Goal: Task Accomplishment & Management: Manage account settings

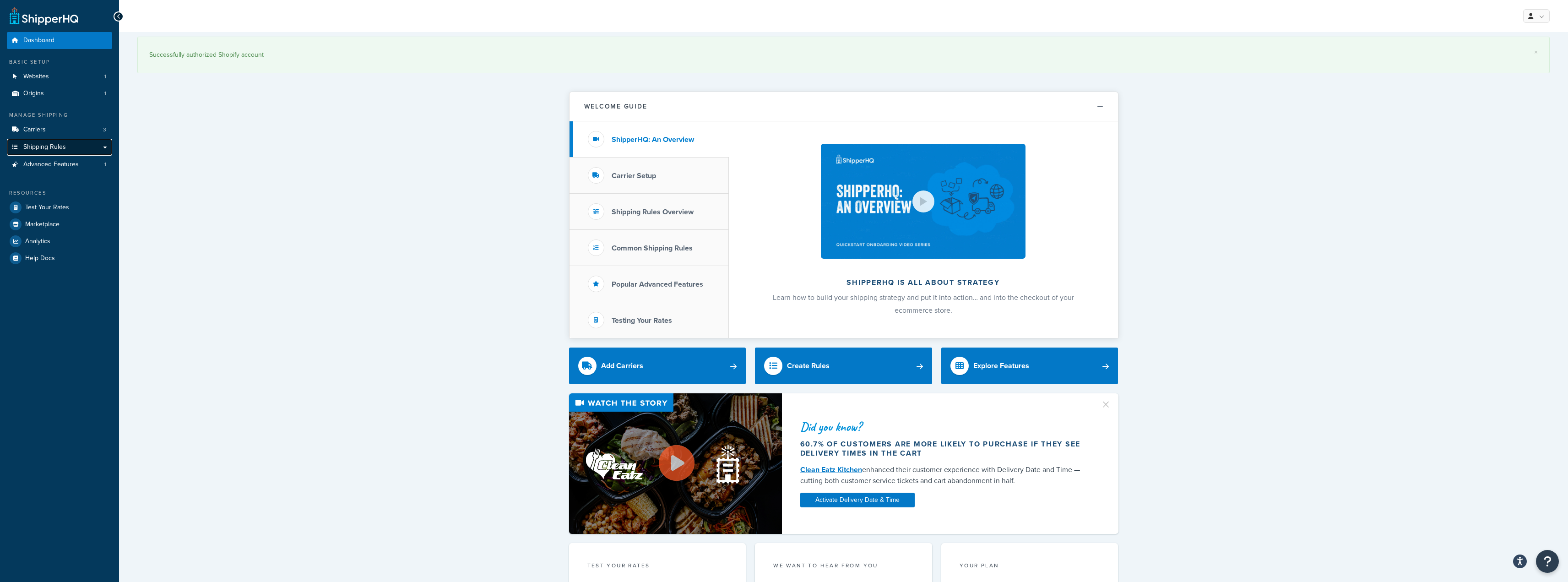
click at [57, 144] on span "Shipping Rules" at bounding box center [45, 147] width 43 height 8
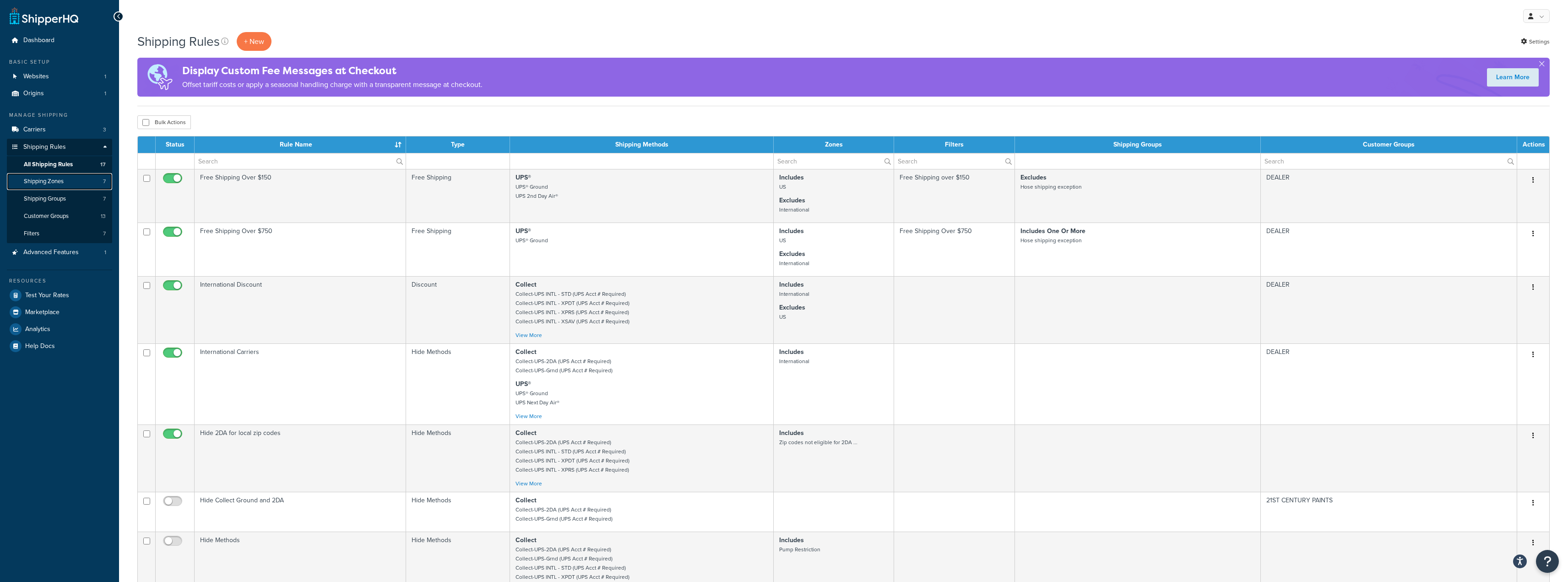
click at [55, 182] on span "Shipping Zones" at bounding box center [44, 181] width 40 height 8
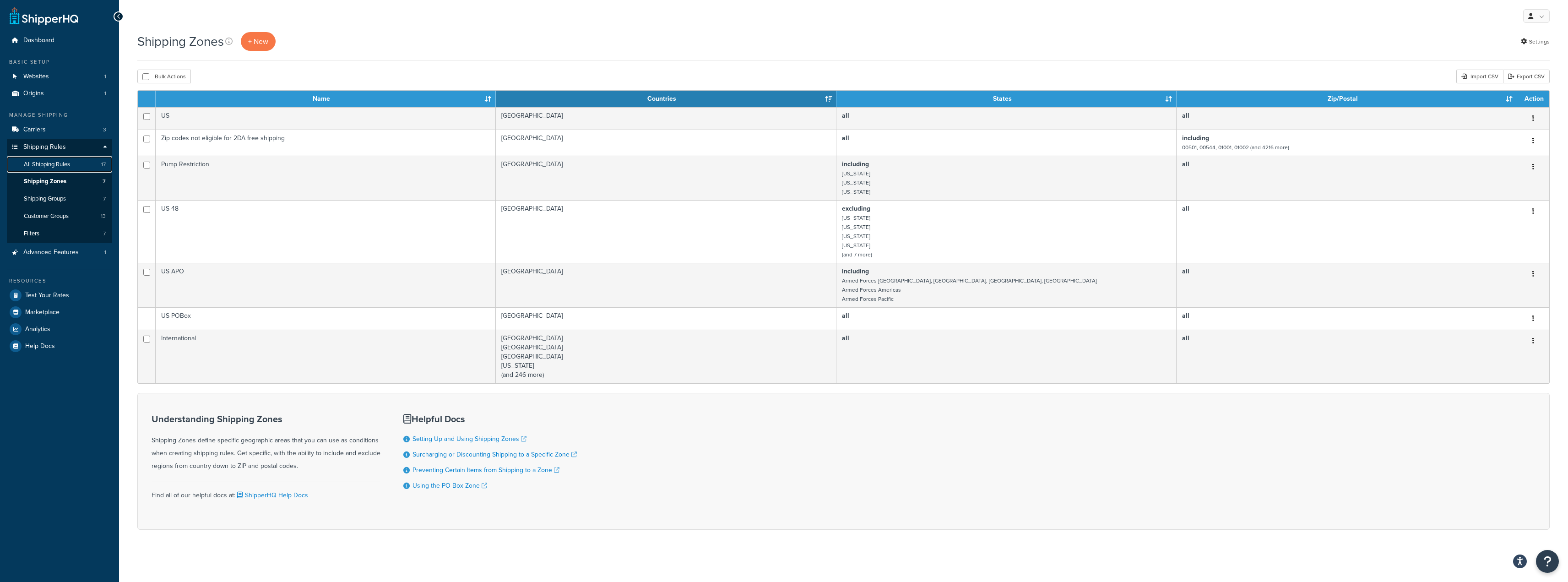
click at [60, 167] on span "All Shipping Rules" at bounding box center [47, 164] width 46 height 8
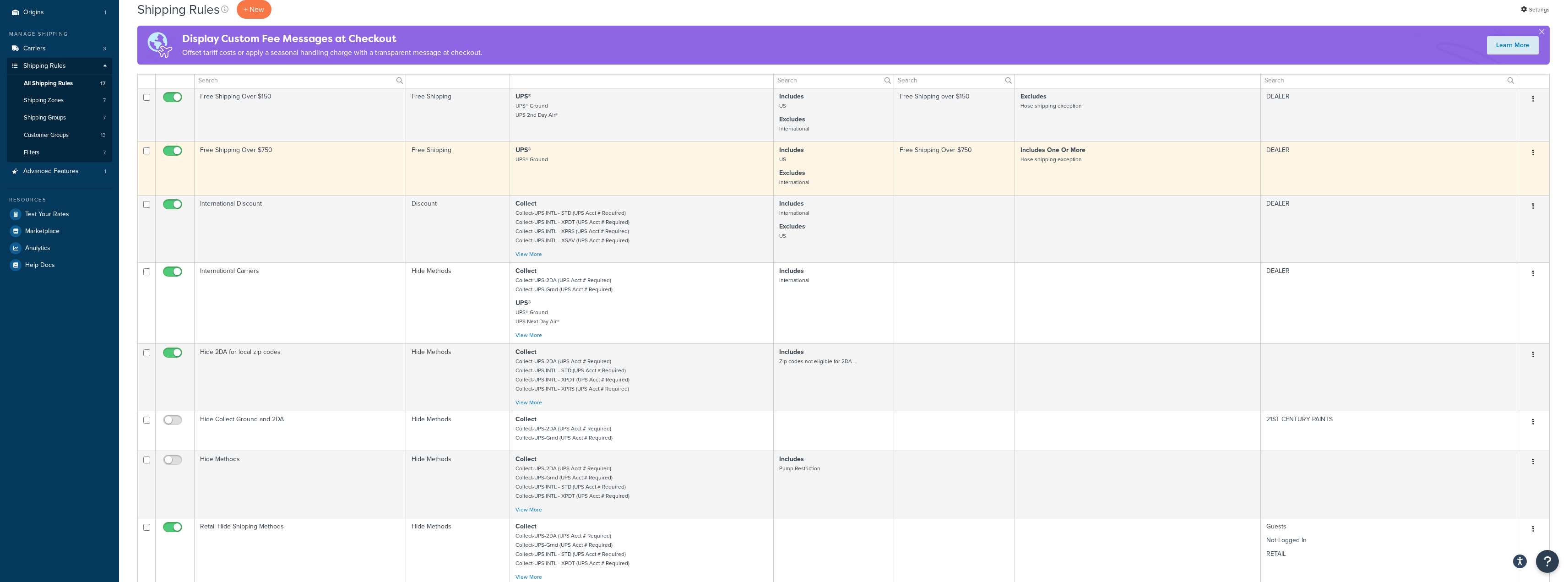
scroll to position [92, 0]
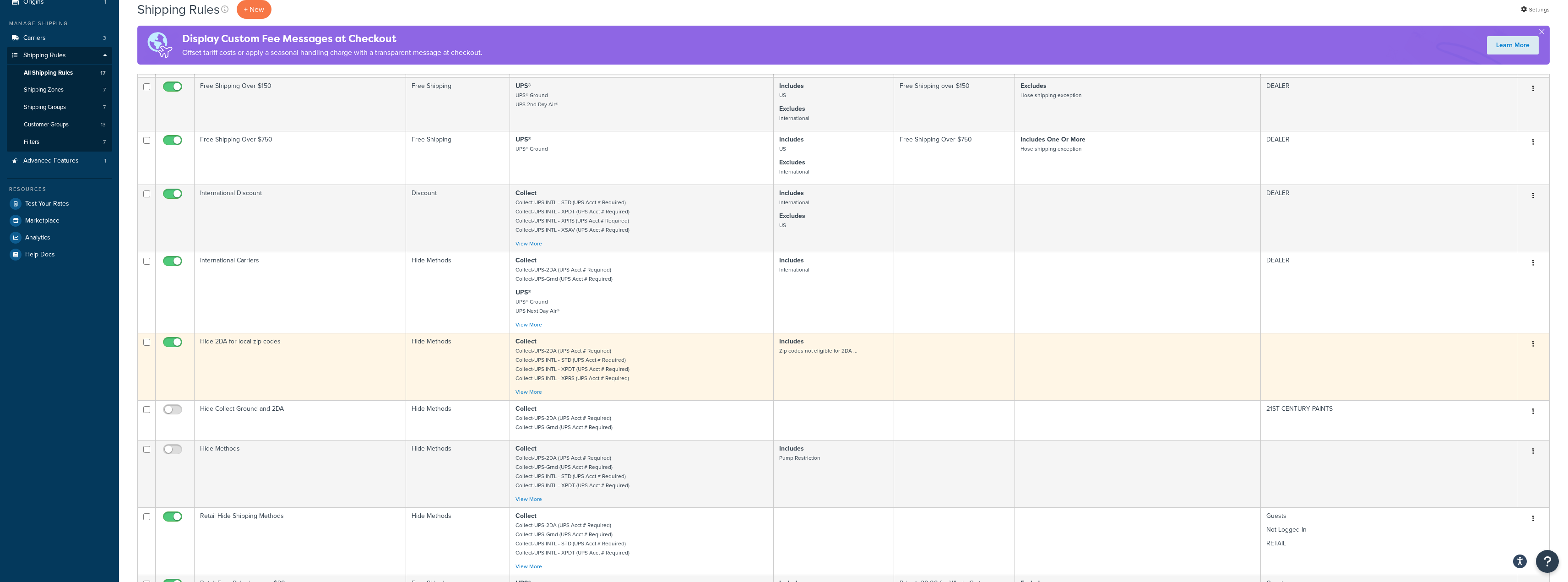
click at [312, 342] on td "Hide 2DA for local zip codes" at bounding box center [300, 366] width 211 height 67
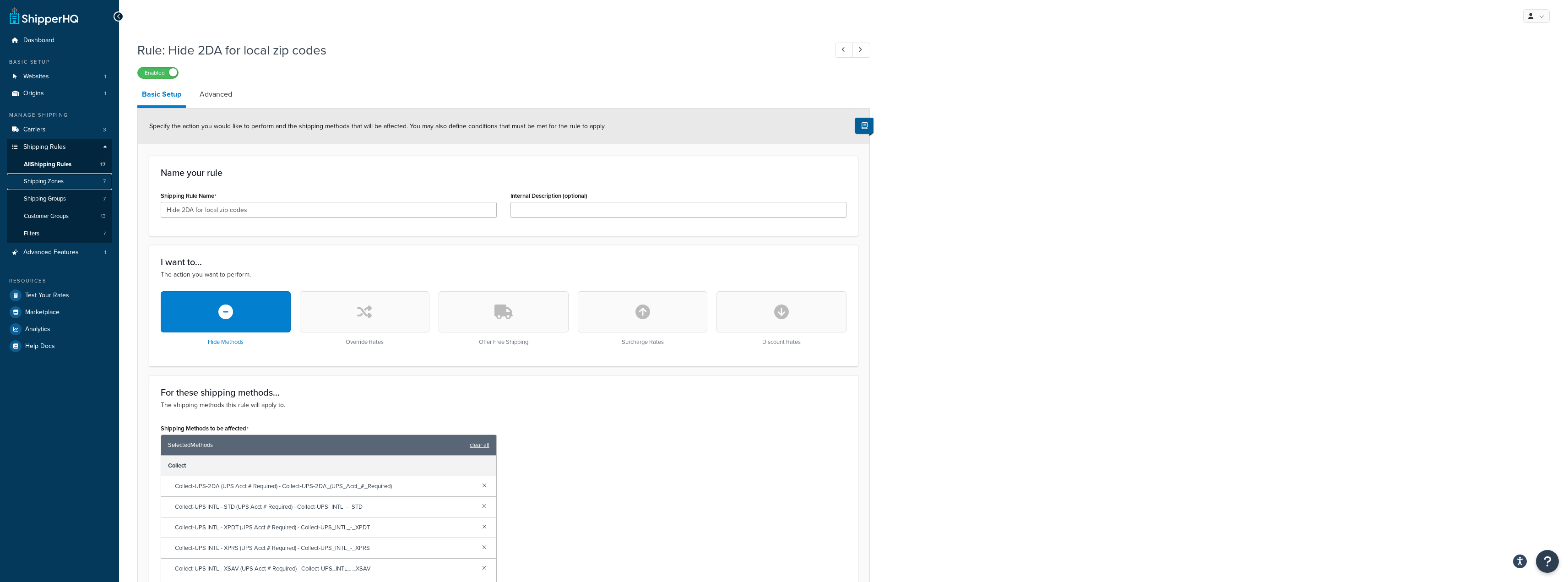
click at [33, 181] on span "Shipping Zones" at bounding box center [44, 181] width 40 height 8
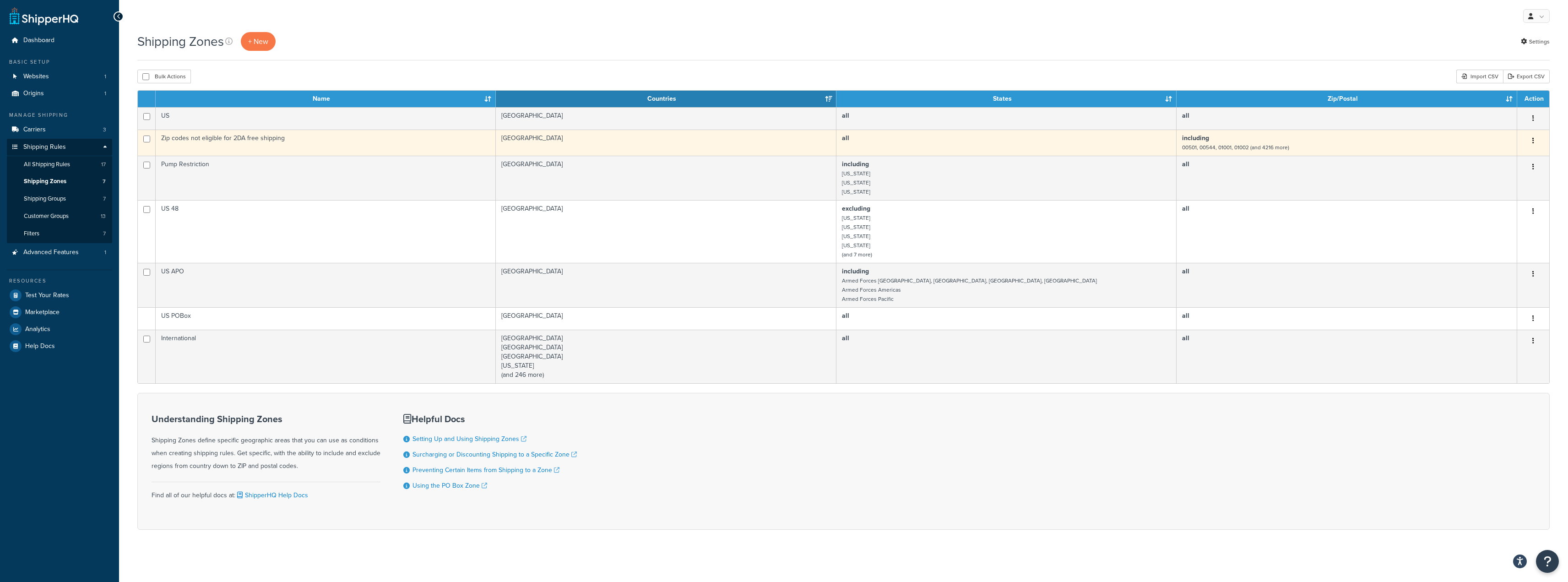
click at [299, 144] on td "Zip codes not eligible for 2DA free shipping" at bounding box center [326, 143] width 340 height 26
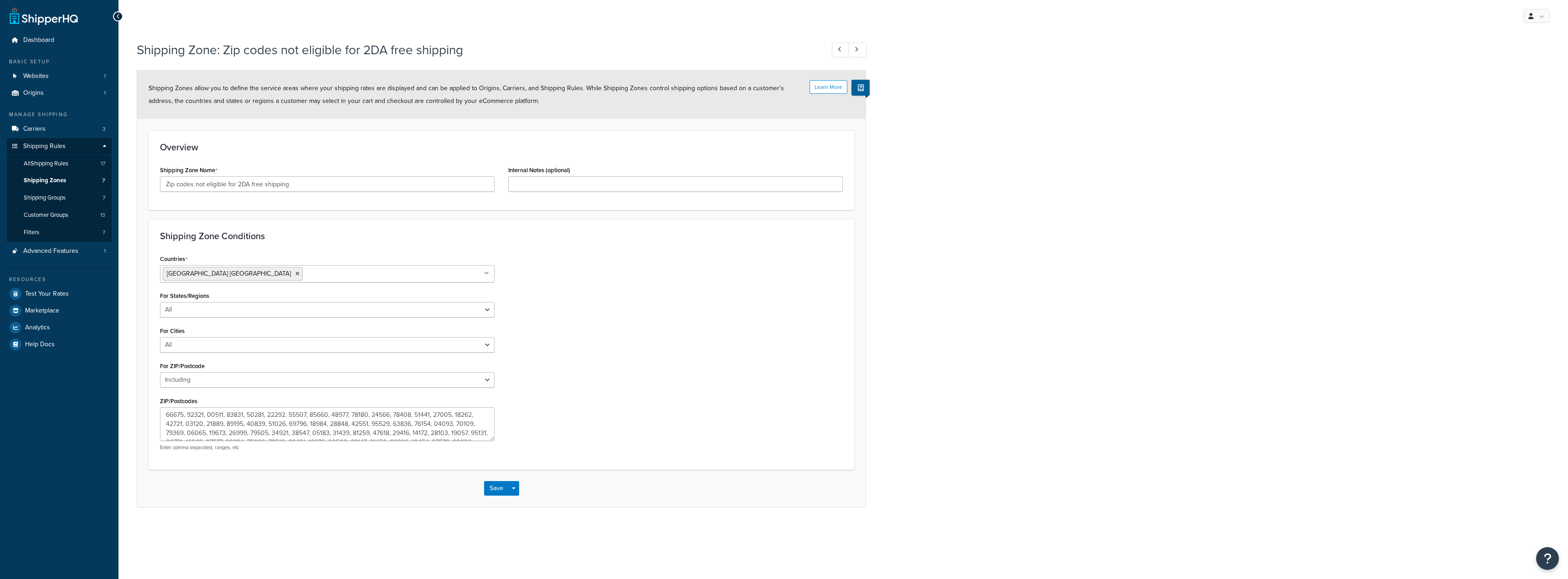
select select "including"
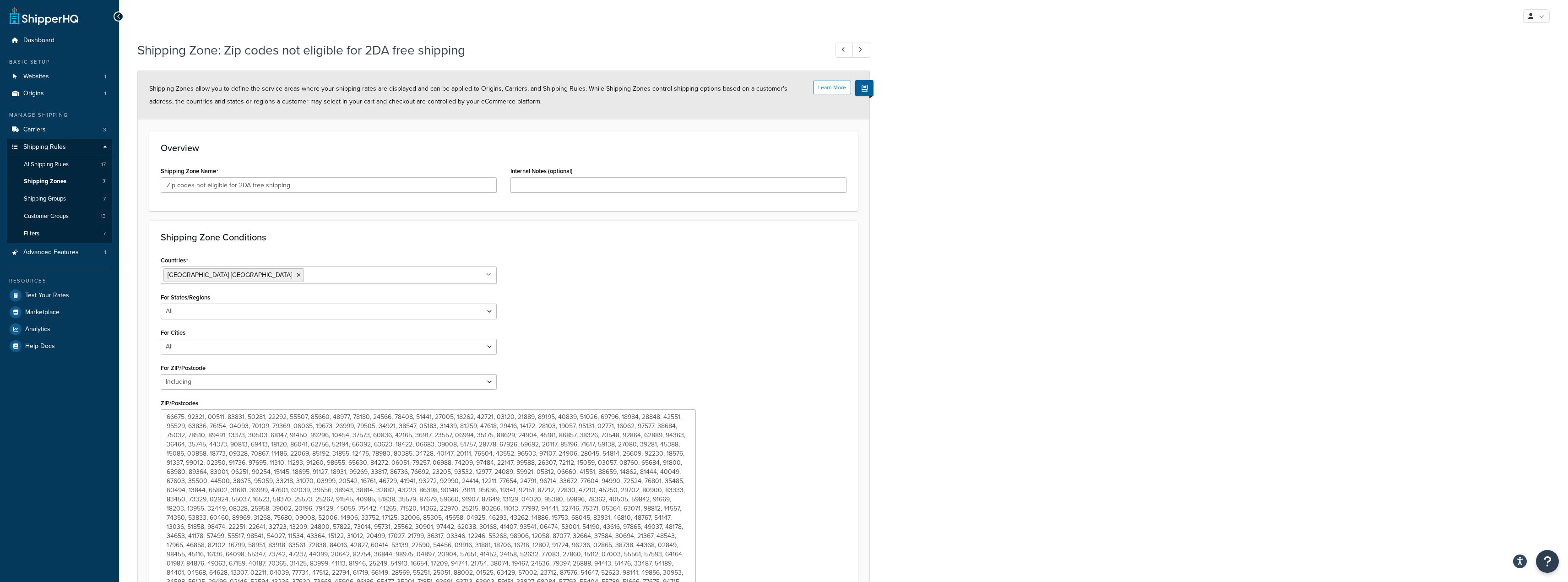
drag, startPoint x: 495, startPoint y: 441, endPoint x: 694, endPoint y: 603, distance: 256.6
click at [694, 581] on html "For screen-reader mode - click the first button of the website Accessibility Sc…" at bounding box center [784, 359] width 1568 height 718
click at [644, 426] on textarea "ZIP/Postcodes" at bounding box center [428, 507] width 535 height 196
click at [1153, 176] on div "Shipping Zone: Zip codes not eligible for 2DA free shipping Learn More Shipping…" at bounding box center [844, 366] width 1449 height 659
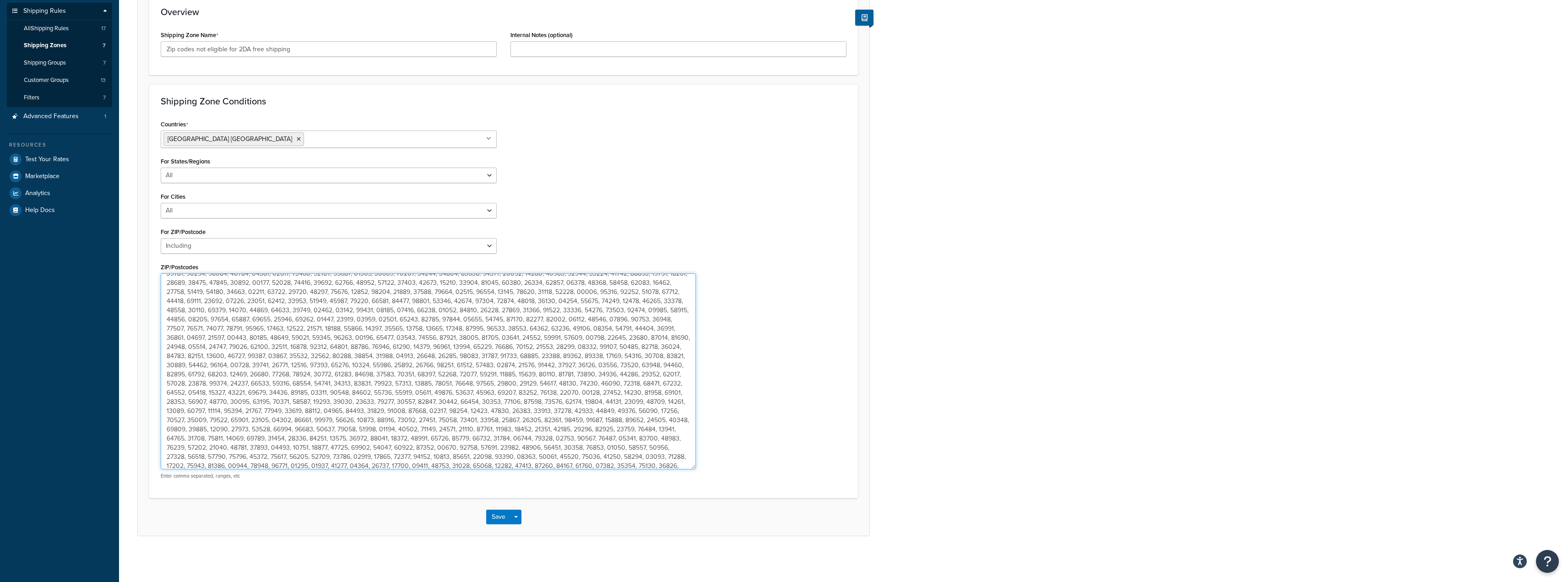
scroll to position [1340, 0]
drag, startPoint x: 166, startPoint y: 277, endPoint x: 692, endPoint y: 505, distance: 573.3
click at [692, 505] on form "Learn More Shipping Zones allow you to define the service areas where your ship…" at bounding box center [504, 235] width 731 height 600
click at [371, 465] on textarea "ZIP/Postcodes" at bounding box center [428, 371] width 535 height 196
type textarea "00501, 00544, 01001, 01002, 01003, 01004, 01005, 01007, 01008, 01009, 01010, 01…"
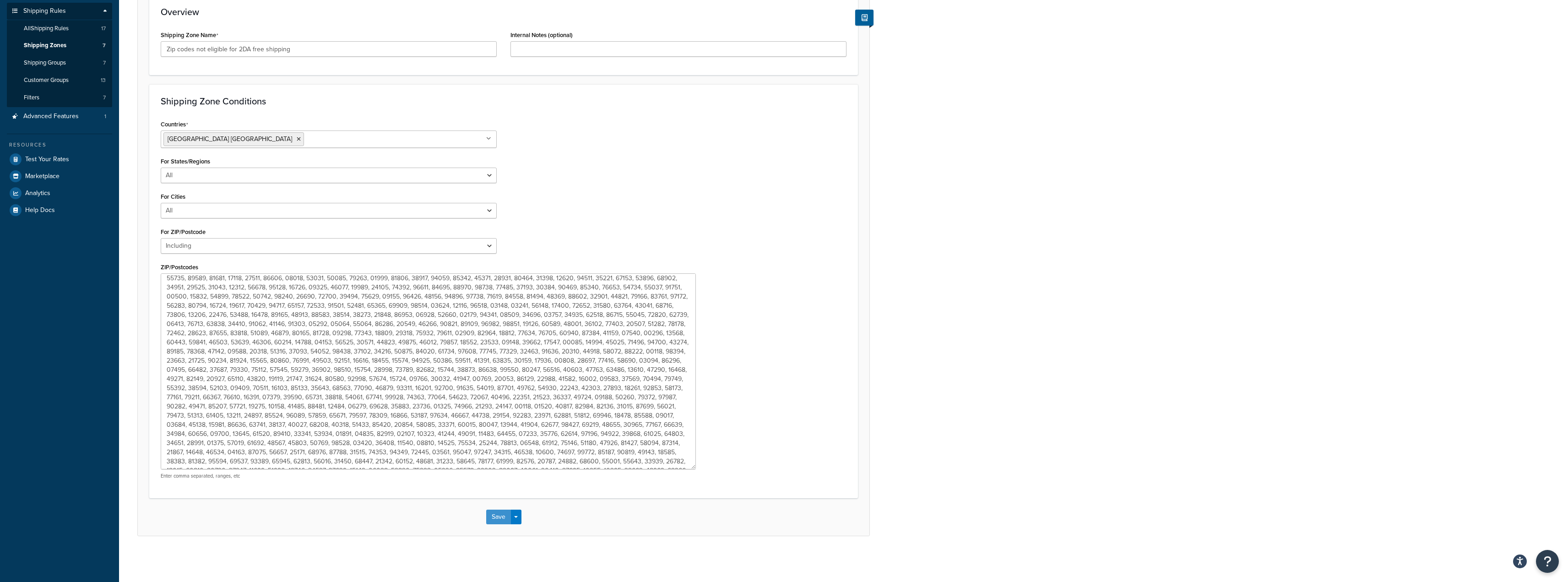
click at [495, 516] on button "Save" at bounding box center [498, 516] width 24 height 14
